Goal: Task Accomplishment & Management: Manage account settings

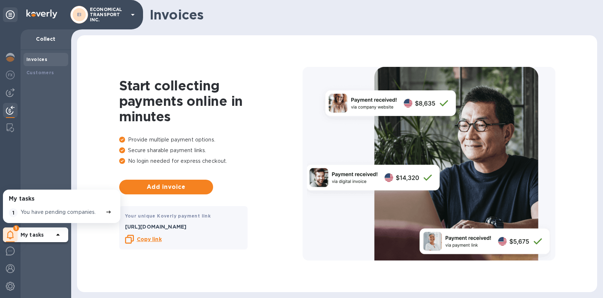
click at [112, 12] on p "ECONOMICAL TRANSPORT INC." at bounding box center [108, 14] width 37 height 15
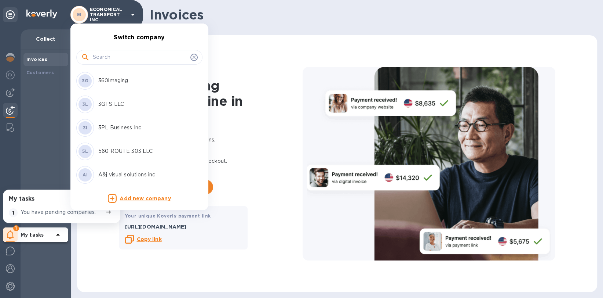
click at [111, 55] on input "text" at bounding box center [140, 57] width 95 height 11
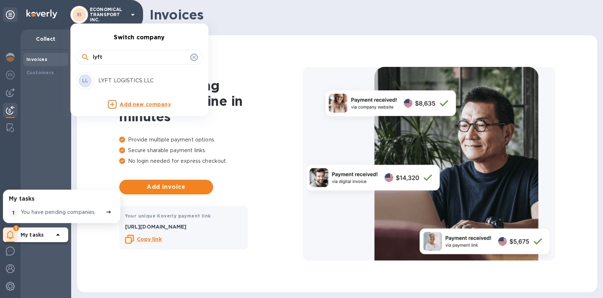
type input "lyft"
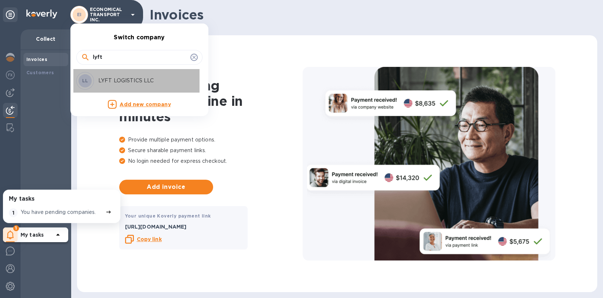
click at [126, 74] on div "LL LYFT LOGISTICS LLC" at bounding box center [133, 81] width 114 height 18
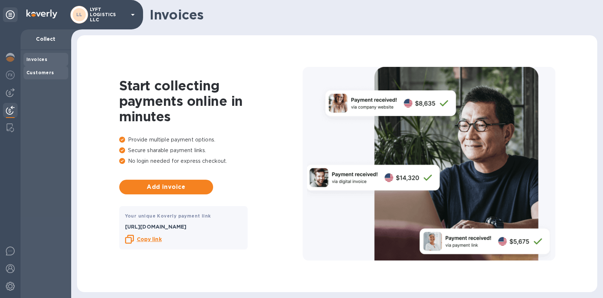
click at [50, 76] on div "Customers" at bounding box center [45, 72] width 39 height 7
click at [12, 96] on img at bounding box center [10, 92] width 9 height 9
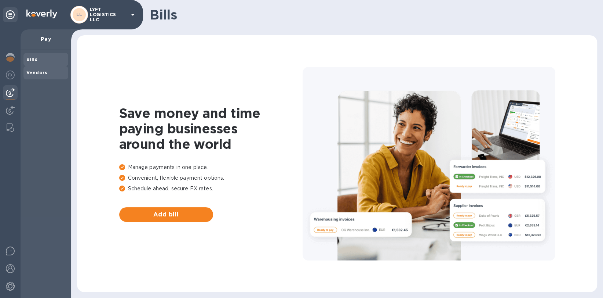
click at [46, 74] on span "Vendors" at bounding box center [45, 72] width 39 height 7
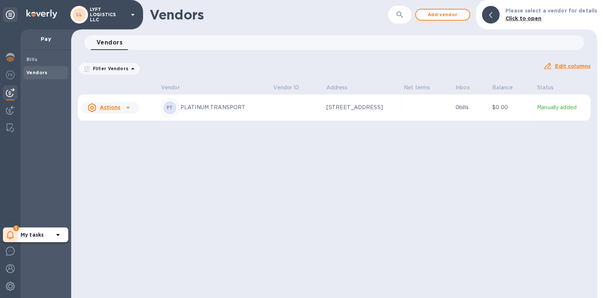
click at [14, 232] on icon at bounding box center [10, 234] width 7 height 9
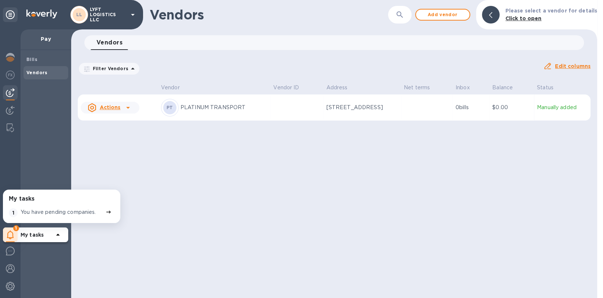
click at [38, 213] on p "You have pending companies." at bounding box center [59, 212] width 76 height 8
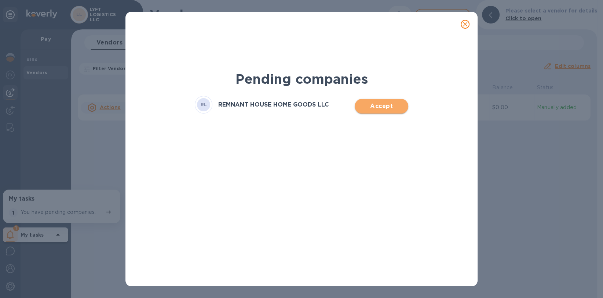
click at [384, 103] on span "Accept" at bounding box center [381, 106] width 41 height 9
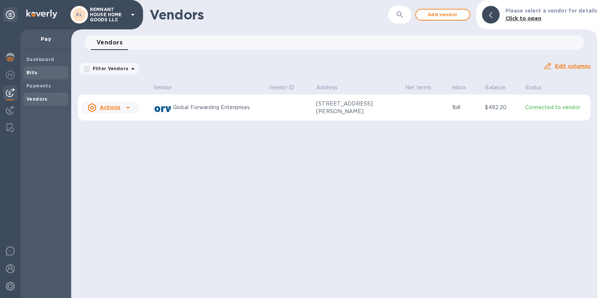
click at [48, 73] on span "Bills" at bounding box center [45, 72] width 39 height 7
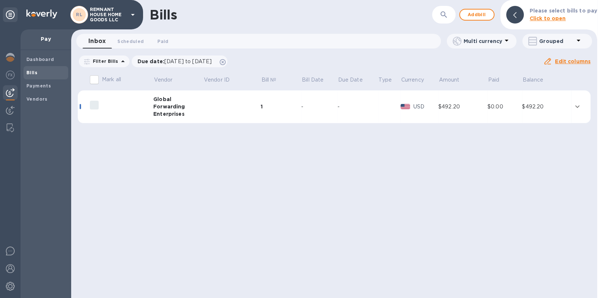
click at [231, 113] on td at bounding box center [232, 106] width 58 height 33
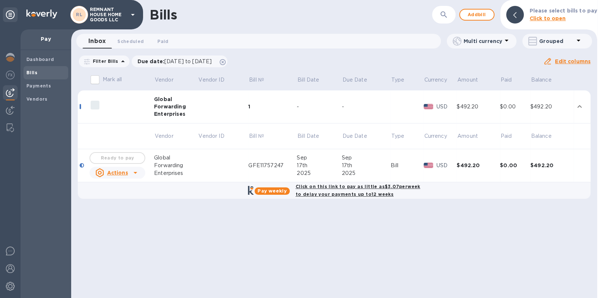
click at [130, 173] on div at bounding box center [136, 173] width 12 height 12
click at [194, 243] on div at bounding box center [301, 149] width 603 height 298
click at [11, 280] on div at bounding box center [10, 286] width 15 height 16
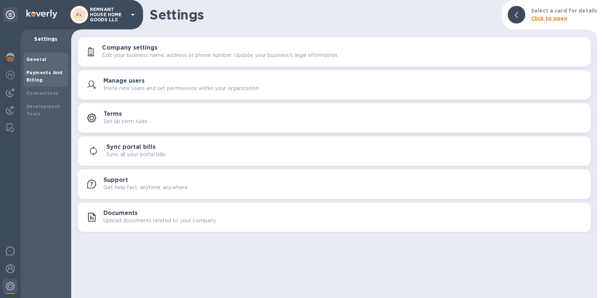
click at [41, 71] on b "Payments And Billing" at bounding box center [44, 76] width 36 height 13
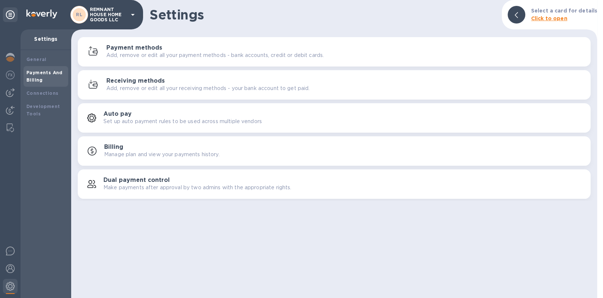
click at [178, 36] on div "Payment methods Add, remove or edit all your payment methods - bank accounts, c…" at bounding box center [334, 117] width 526 height 165
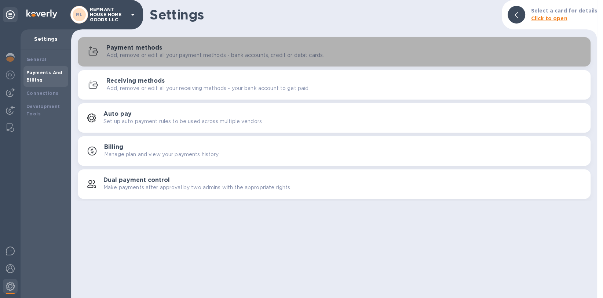
click at [176, 43] on div "Payment methods Add, remove or edit all your payment methods - bank accounts, c…" at bounding box center [334, 52] width 504 height 18
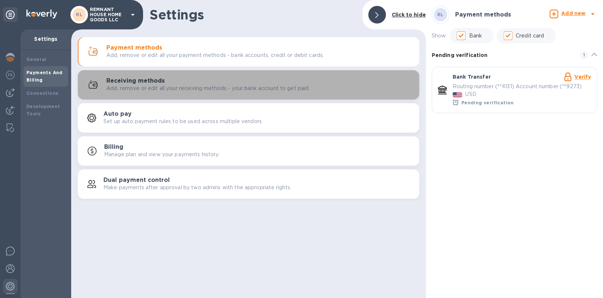
click at [176, 79] on div "Receiving methods Add, remove or edit all your receiving methods - your bank ac…" at bounding box center [259, 84] width 307 height 15
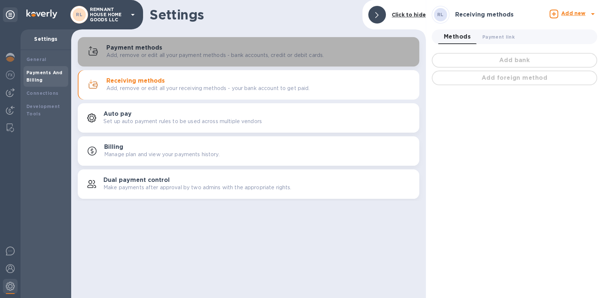
click at [174, 59] on div "Payment methods Add, remove or edit all your payment methods - bank accounts, c…" at bounding box center [248, 52] width 333 height 18
